Goal: Navigation & Orientation: Find specific page/section

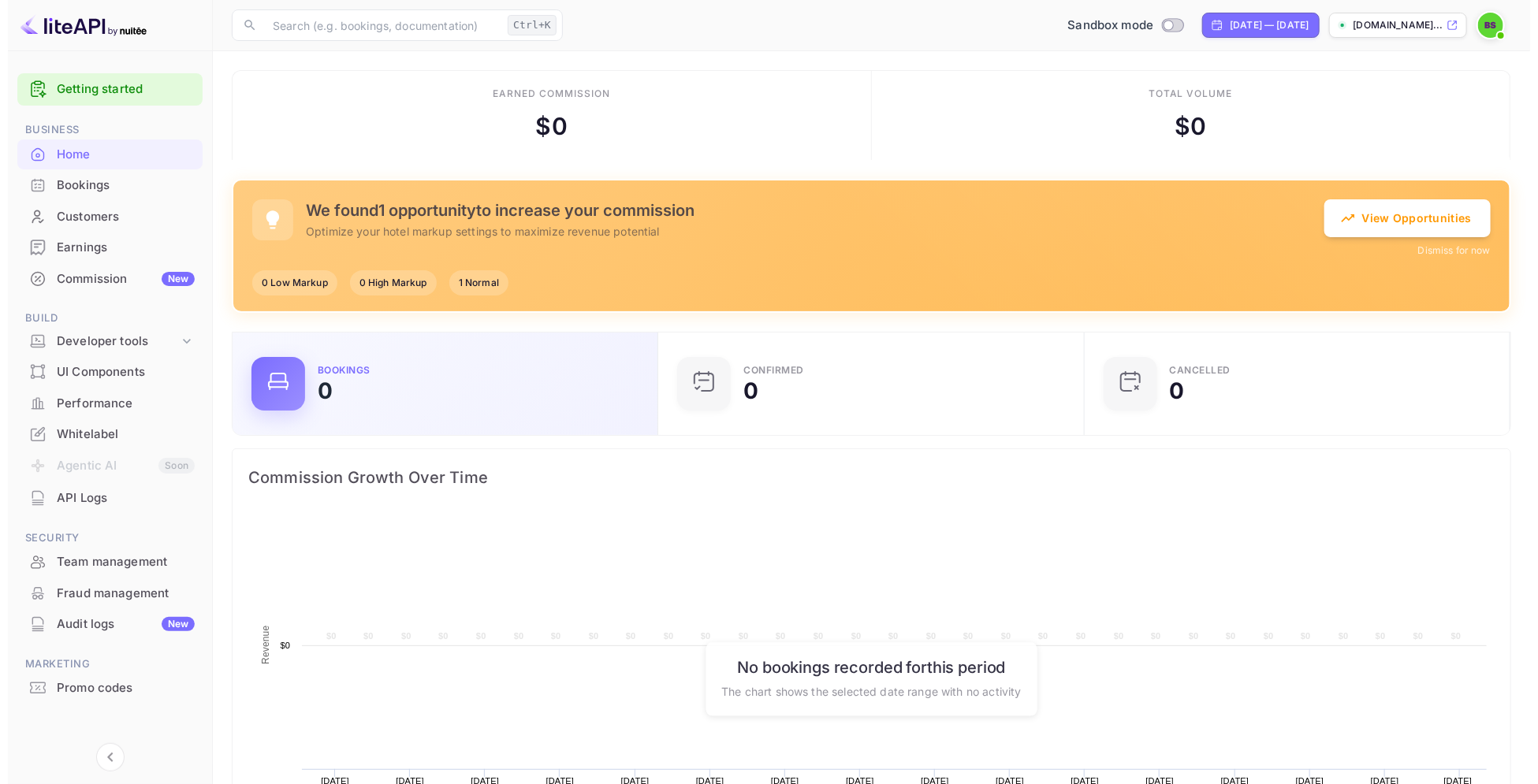
scroll to position [239, 401]
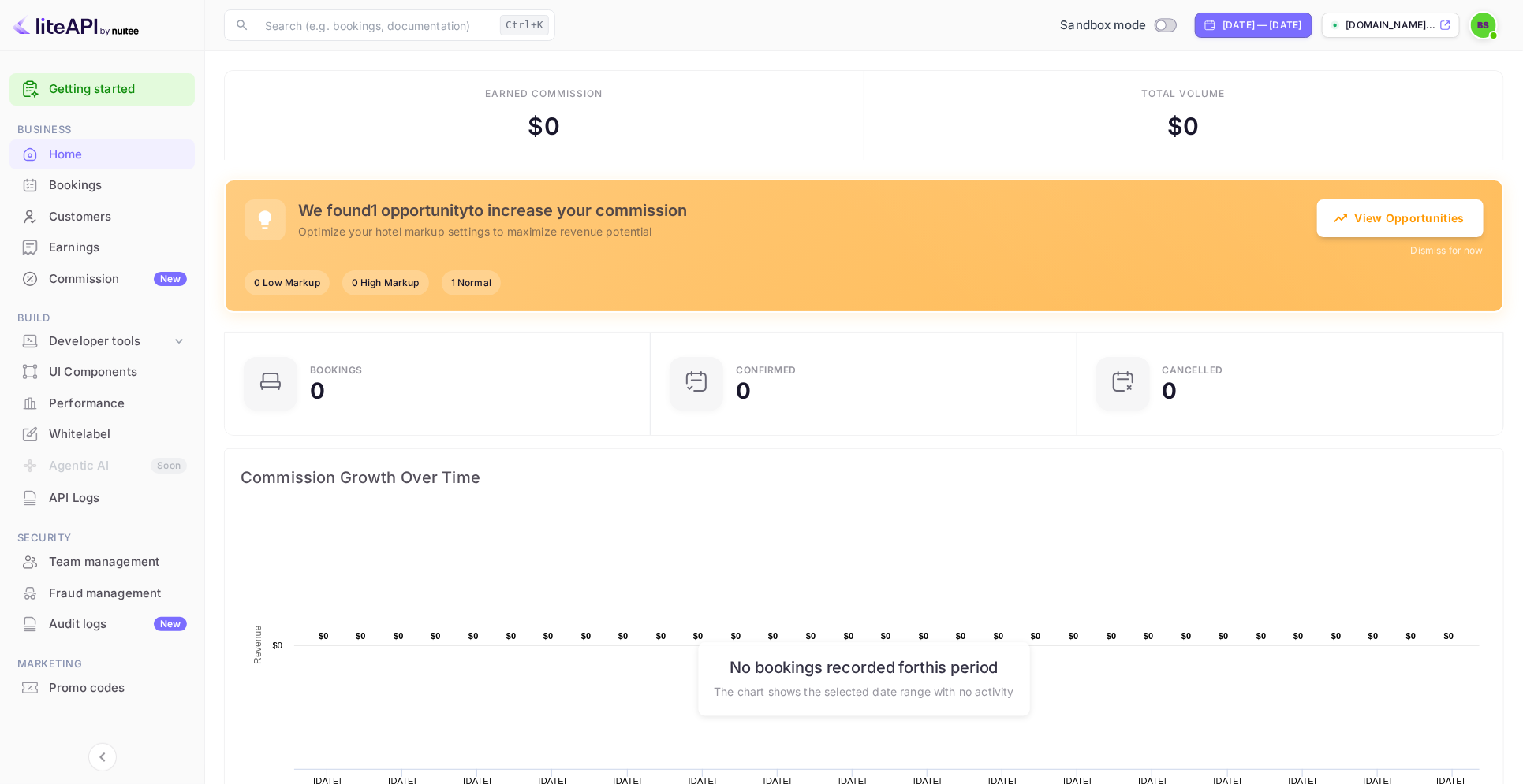
click at [82, 176] on div "Bookings" at bounding box center [117, 185] width 138 height 18
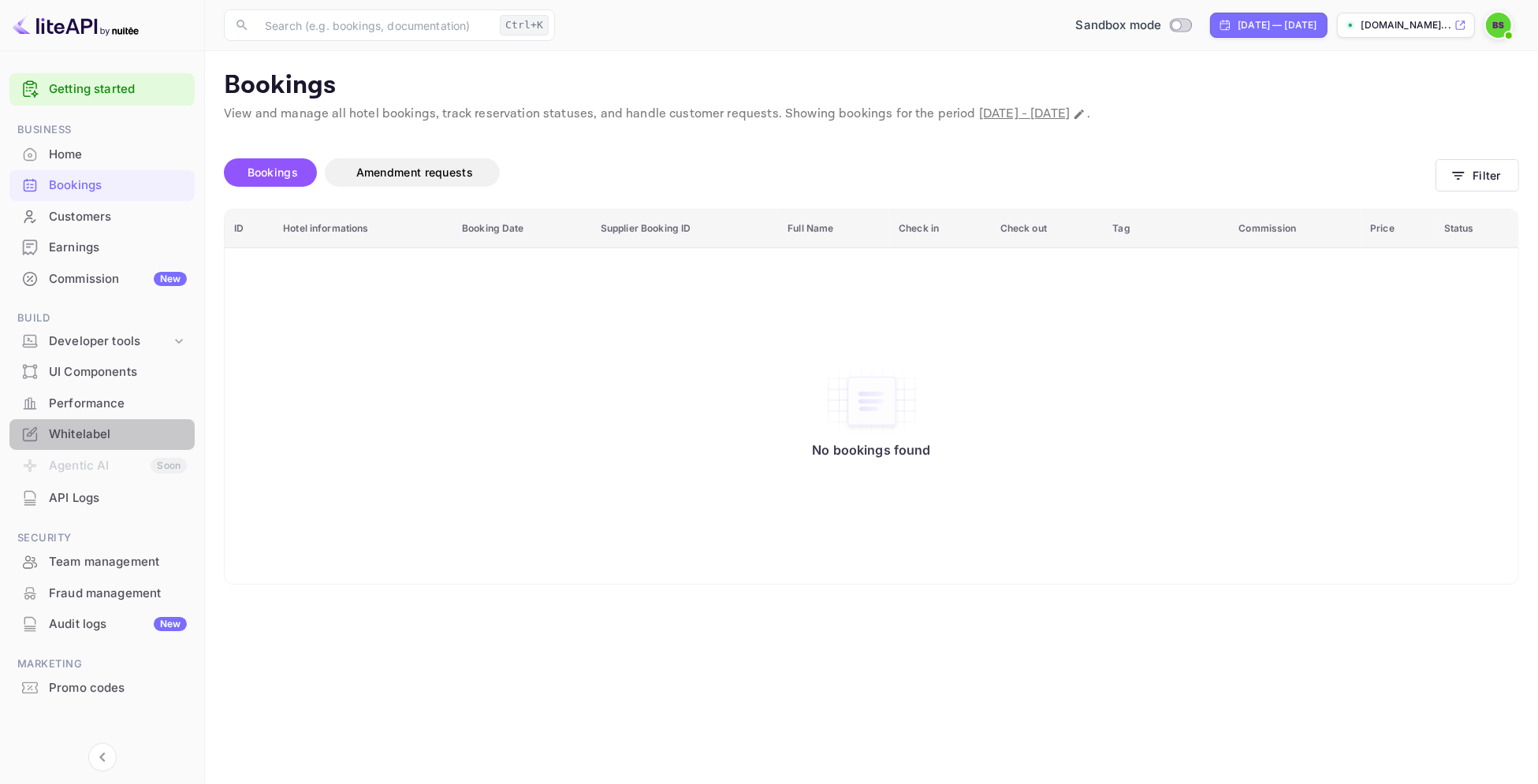
click at [104, 437] on div "Whitelabel" at bounding box center [117, 434] width 138 height 18
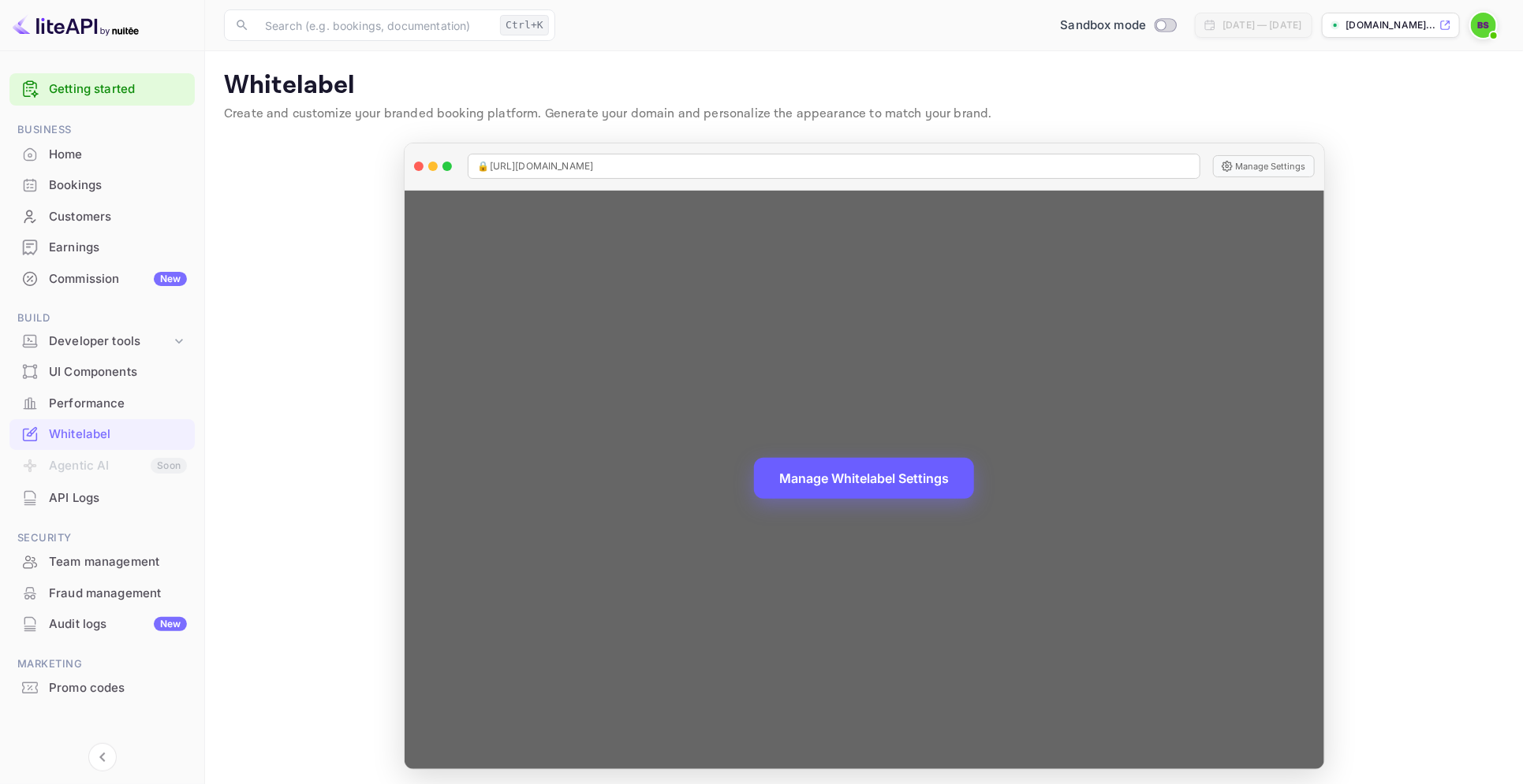
click at [876, 475] on button "Manage Whitelabel Settings" at bounding box center [864, 479] width 220 height 41
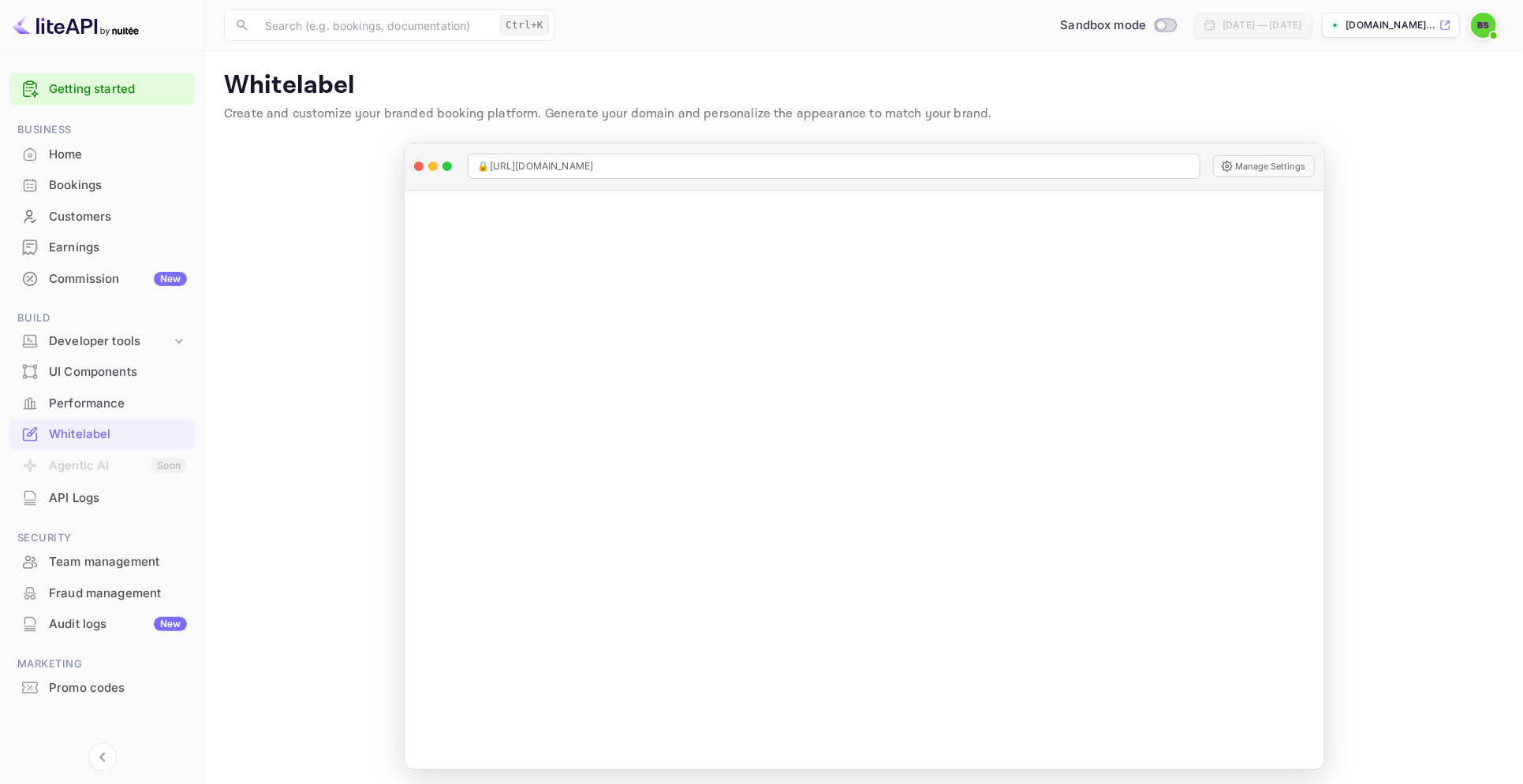
click at [88, 245] on div "Earnings" at bounding box center [117, 247] width 138 height 18
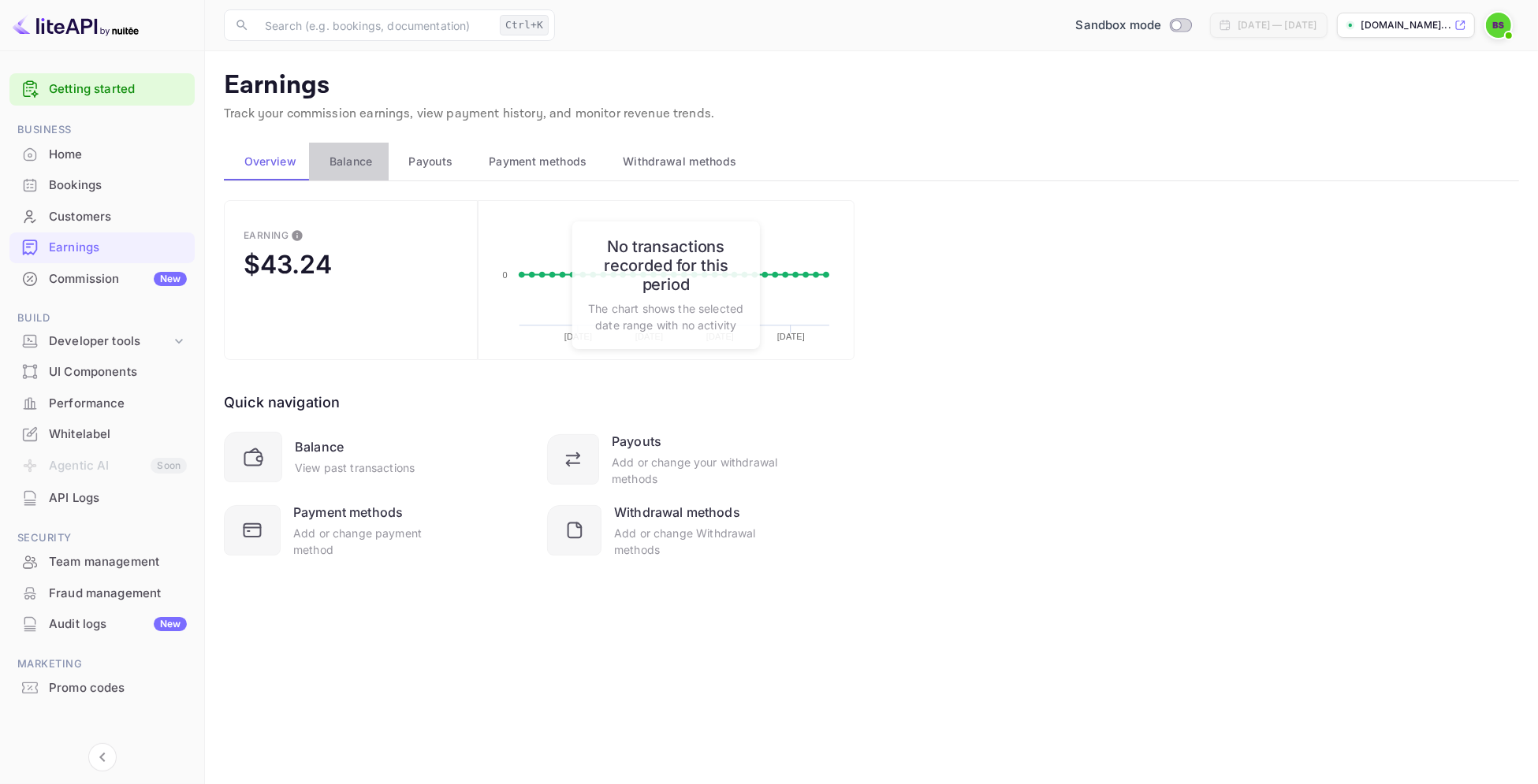
drag, startPoint x: 344, startPoint y: 145, endPoint x: 353, endPoint y: 154, distance: 12.7
click at [345, 149] on button "Balance" at bounding box center [349, 161] width 79 height 38
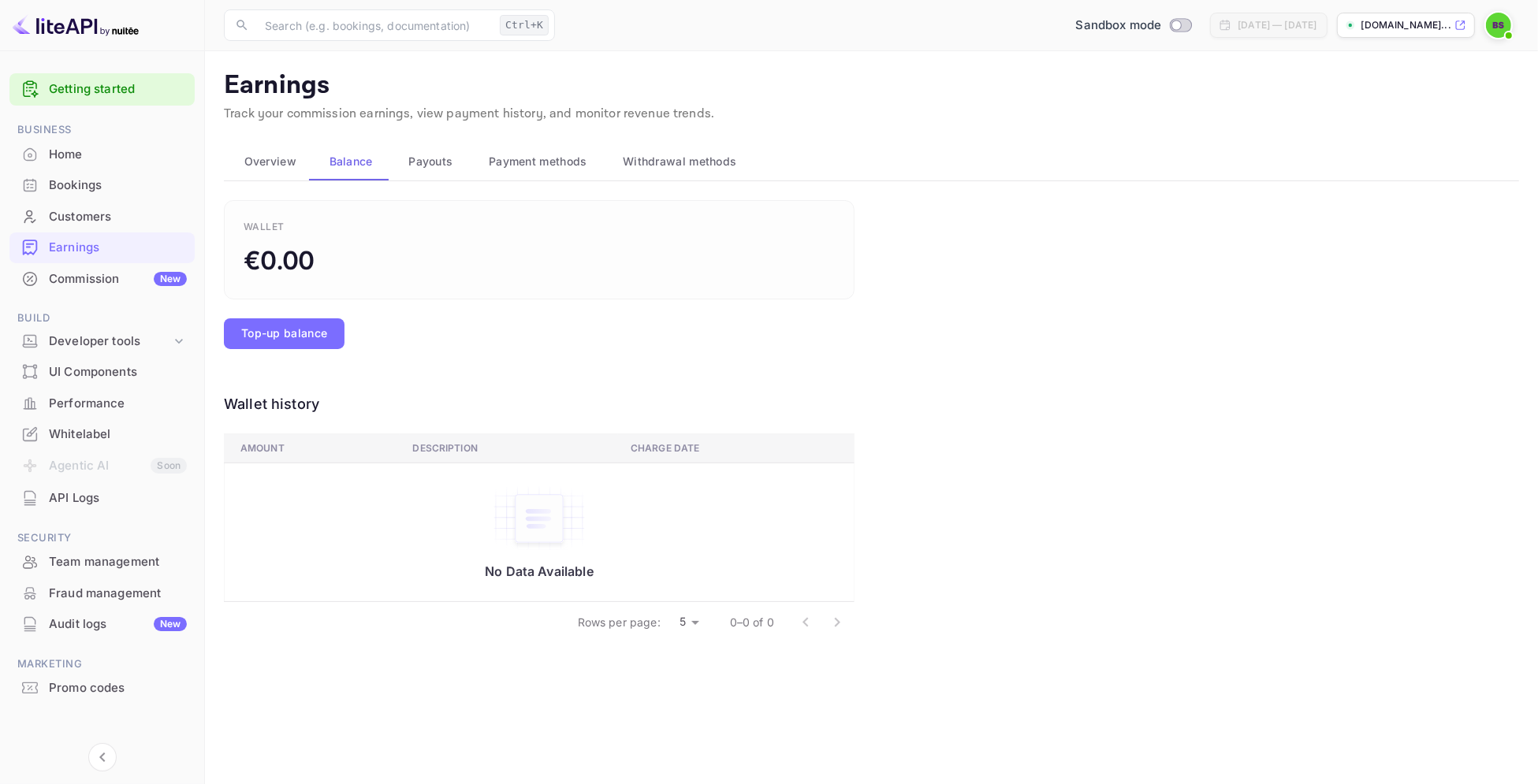
click at [445, 157] on span "Payouts" at bounding box center [430, 162] width 45 height 19
